Goal: Book appointment/travel/reservation

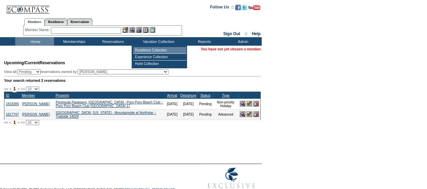
click at [147, 51] on td "Residence Collection" at bounding box center [159, 50] width 53 height 7
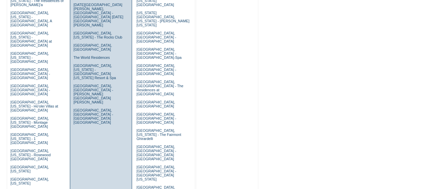
scroll to position [225, 0]
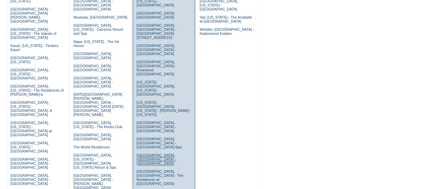
click at [149, 153] on link "Paris, France - Rosewood Hotel de Crillon" at bounding box center [156, 159] width 40 height 12
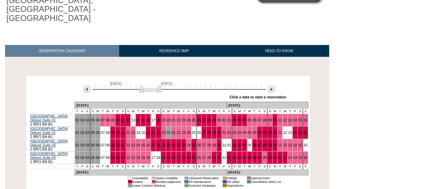
scroll to position [115, 0]
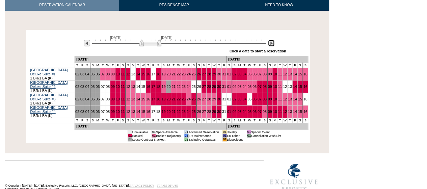
click at [271, 40] on img at bounding box center [271, 43] width 6 height 6
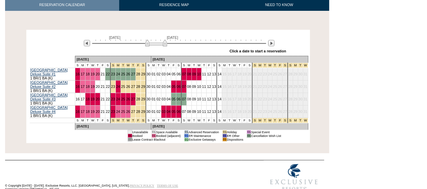
click at [31, 33] on div "November 16, 2025 December 31, 2025 » Apply these dates to all the calendars on…" at bounding box center [168, 43] width 280 height 24
click at [28, 31] on div "November 16, 2025 December 31, 2025 » Apply these dates to all the calendars on…" at bounding box center [168, 43] width 280 height 24
click at [85, 40] on img at bounding box center [87, 43] width 6 height 6
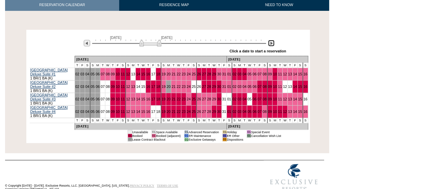
click at [270, 40] on img at bounding box center [271, 43] width 6 height 6
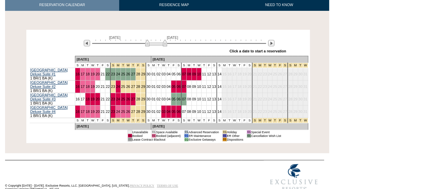
click at [38, 37] on div "November 16, 2025 December 31, 2025 » Apply these dates to all the calendars on…" at bounding box center [168, 43] width 280 height 24
click at [86, 40] on img at bounding box center [87, 43] width 6 height 6
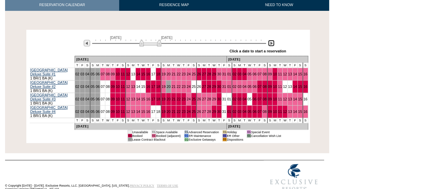
click at [270, 40] on img at bounding box center [271, 43] width 6 height 6
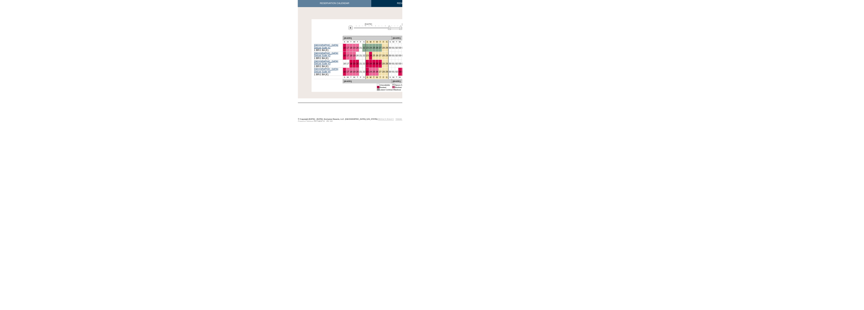
scroll to position [0, 0]
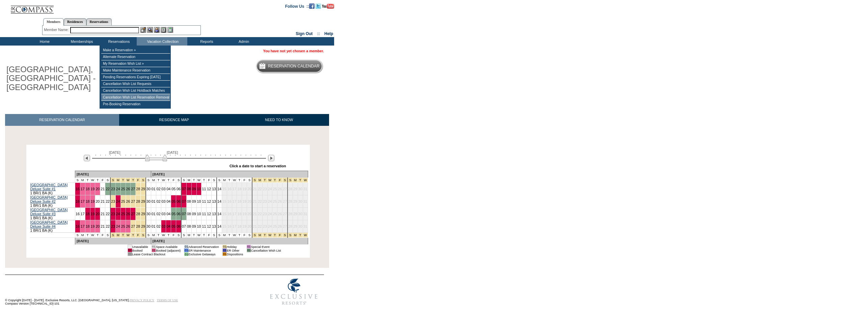
click at [123, 101] on td "Cancellation Wish List Reservation Removal" at bounding box center [135, 97] width 69 height 7
